Goal: Navigation & Orientation: Find specific page/section

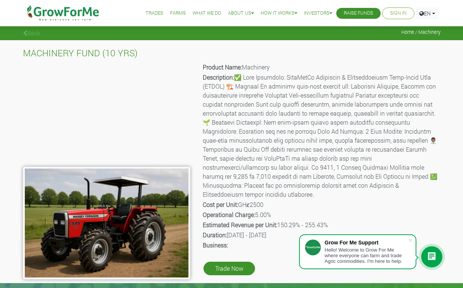
click at [170, 14] on link "Farms" at bounding box center [178, 13] width 16 height 8
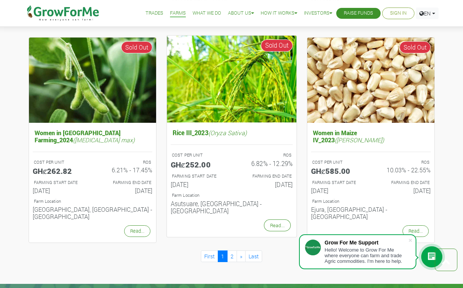
scroll to position [728, 0]
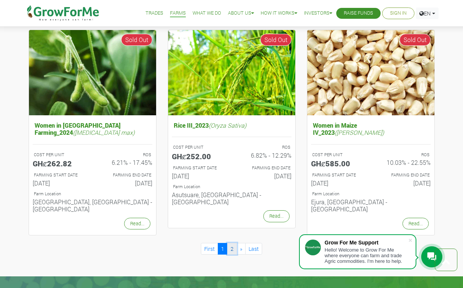
click at [233, 243] on link "2" at bounding box center [232, 249] width 10 height 12
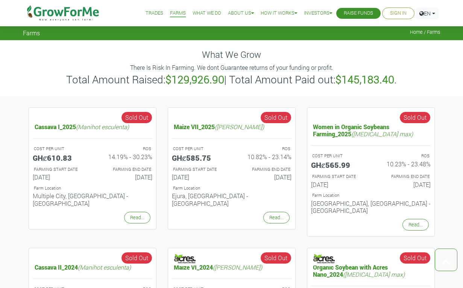
scroll to position [728, 0]
